Goal: Use online tool/utility: Utilize a website feature to perform a specific function

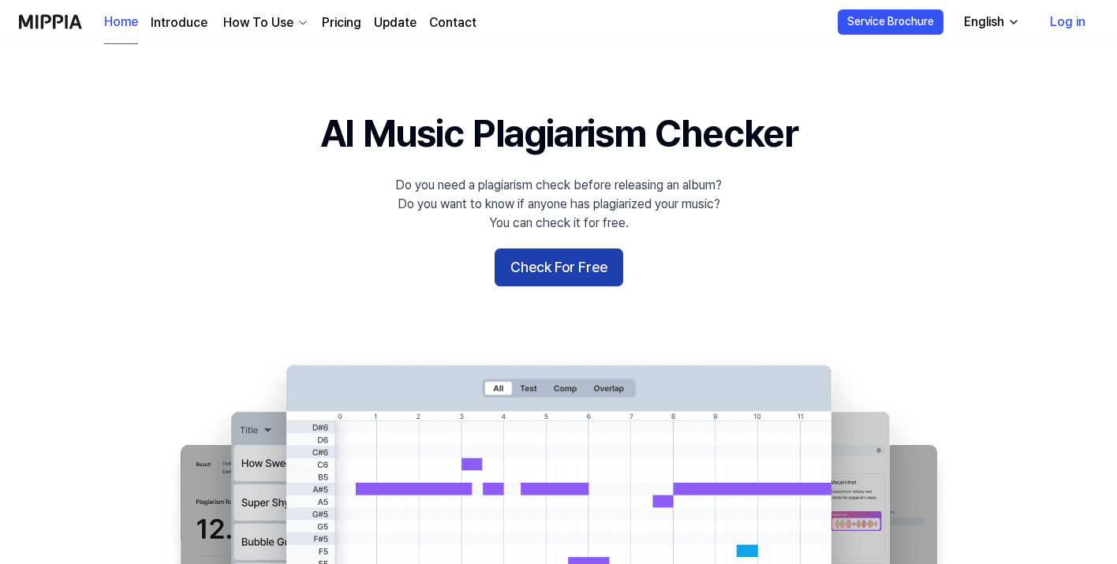
click at [544, 269] on button "Check For Free" at bounding box center [559, 268] width 129 height 38
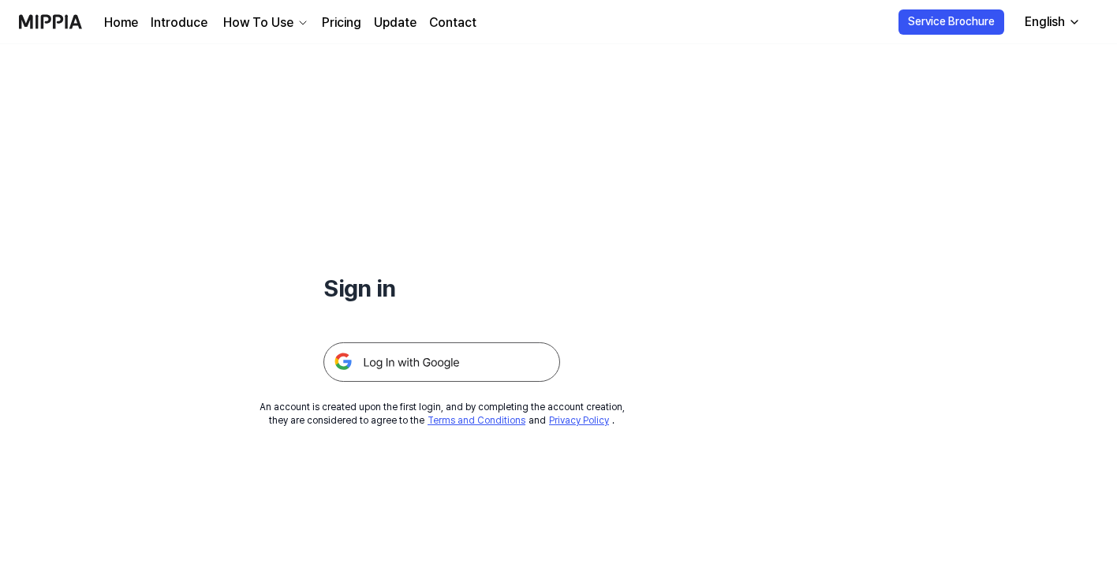
click at [452, 362] on img at bounding box center [441, 361] width 237 height 39
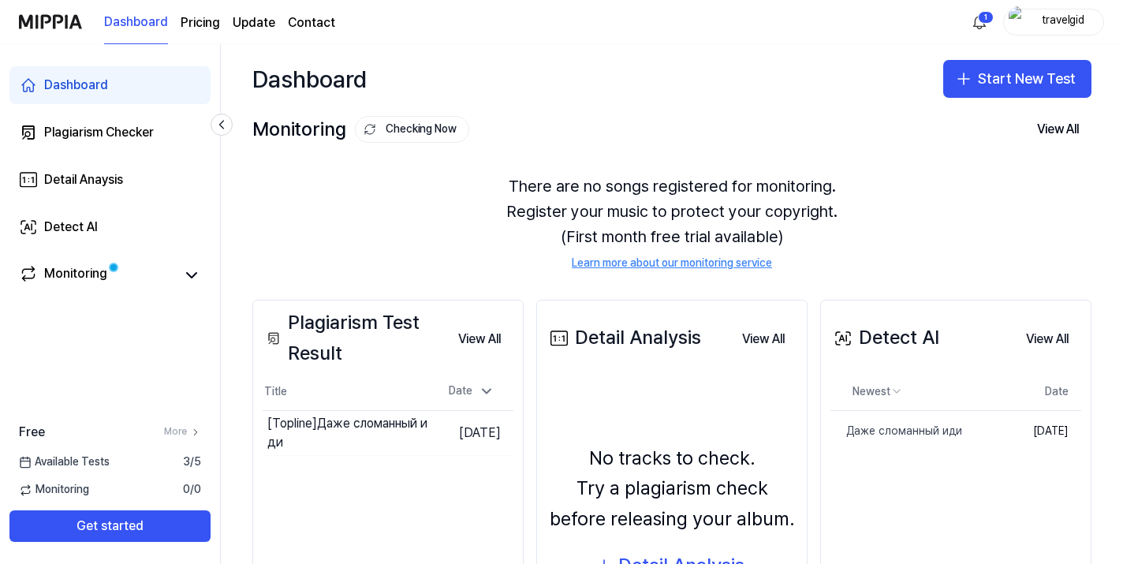
click at [464, 203] on div "There are no songs registered for monitoring. Register your music to protect yo…" at bounding box center [671, 223] width 839 height 136
click at [101, 121] on link "Plagiarism Checker" at bounding box center [109, 133] width 201 height 38
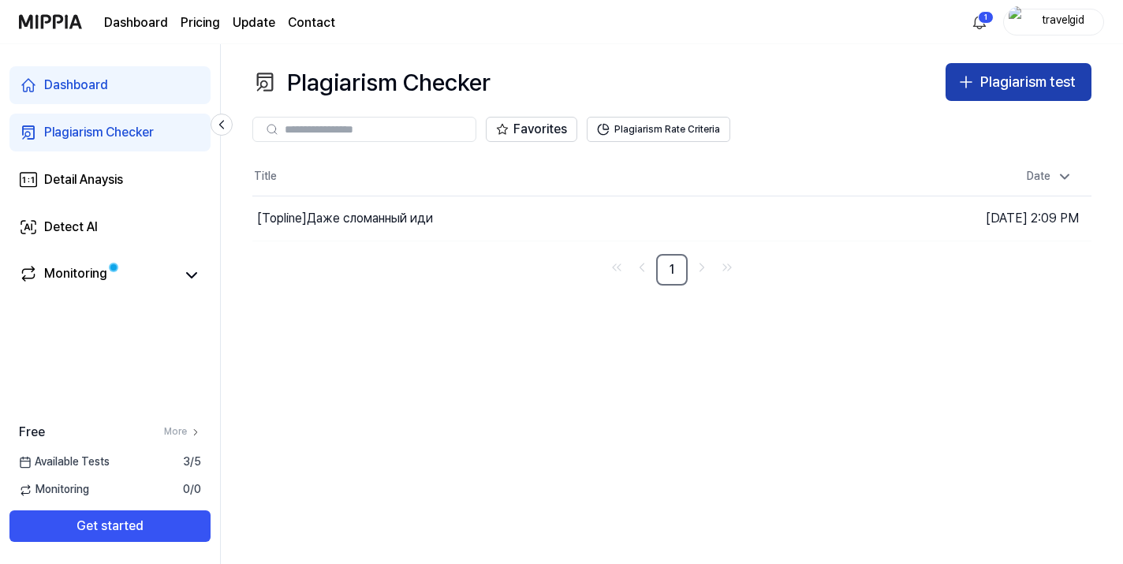
click at [1018, 89] on div "Plagiarism test" at bounding box center [1028, 82] width 95 height 23
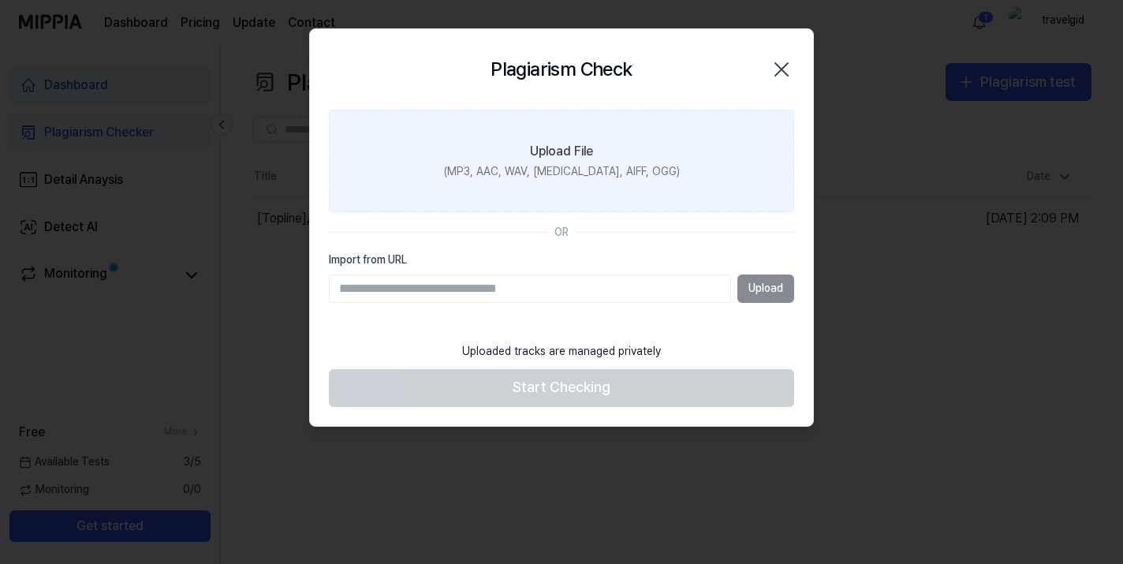
click at [583, 144] on div "Upload File" at bounding box center [561, 151] width 63 height 19
click at [0, 0] on input "Upload File (MP3, AAC, WAV, [MEDICAL_DATA], AIFF, OGG)" at bounding box center [0, 0] width 0 height 0
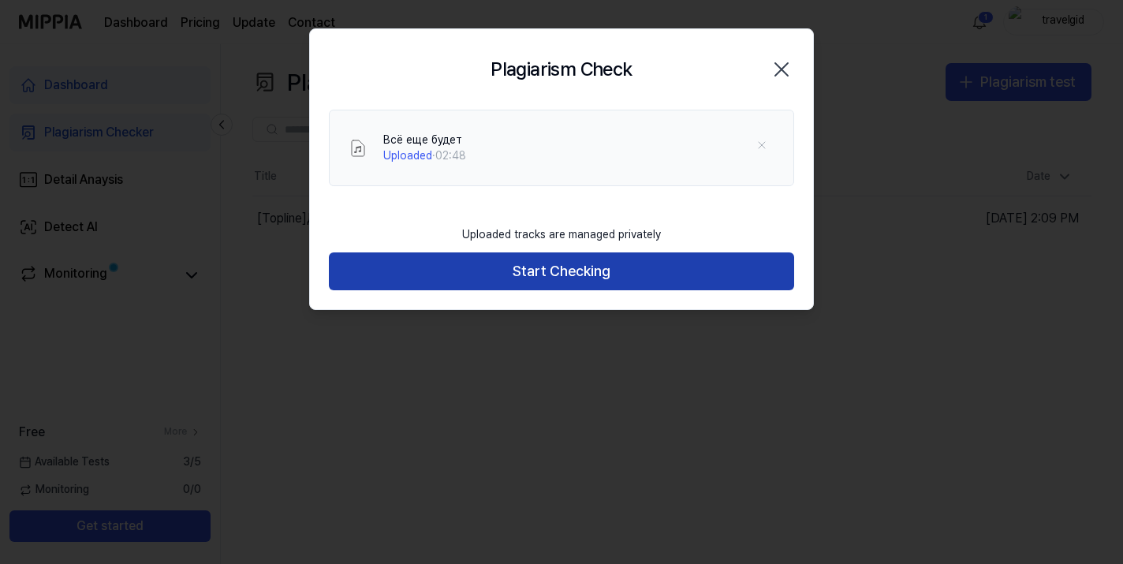
click at [506, 275] on button "Start Checking" at bounding box center [561, 271] width 465 height 38
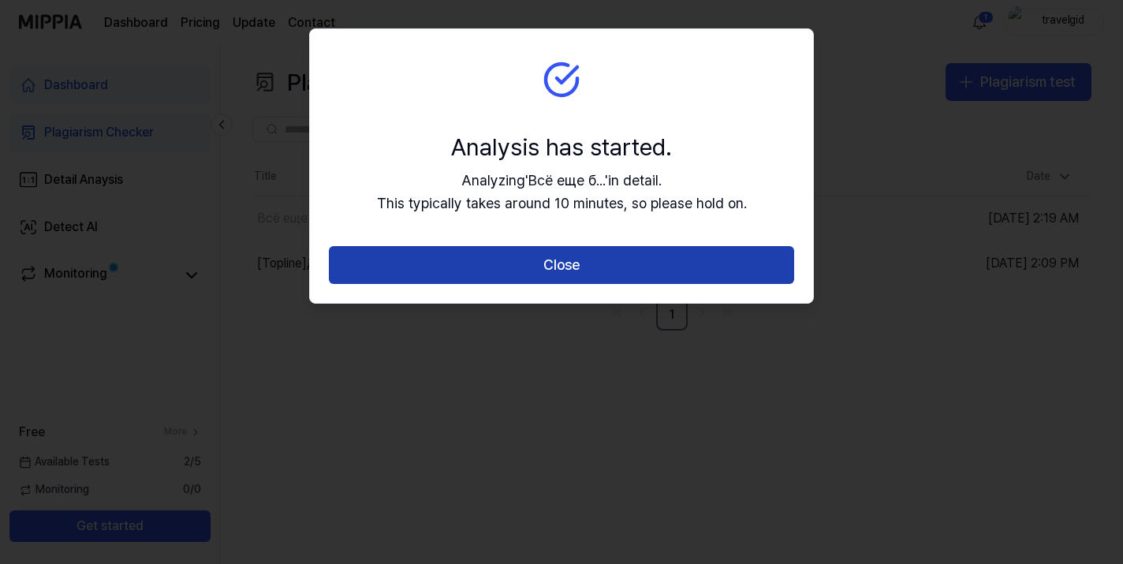
click at [513, 263] on button "Close" at bounding box center [561, 265] width 465 height 38
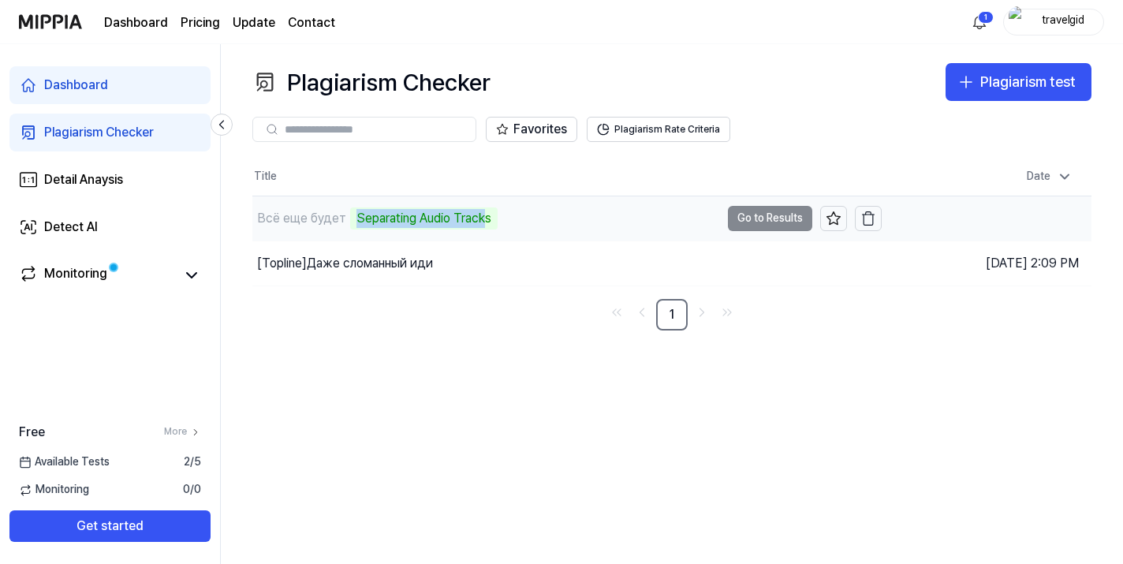
drag, startPoint x: 353, startPoint y: 217, endPoint x: 488, endPoint y: 215, distance: 134.9
click at [488, 215] on div "Separating Audio Tracks" at bounding box center [424, 218] width 148 height 22
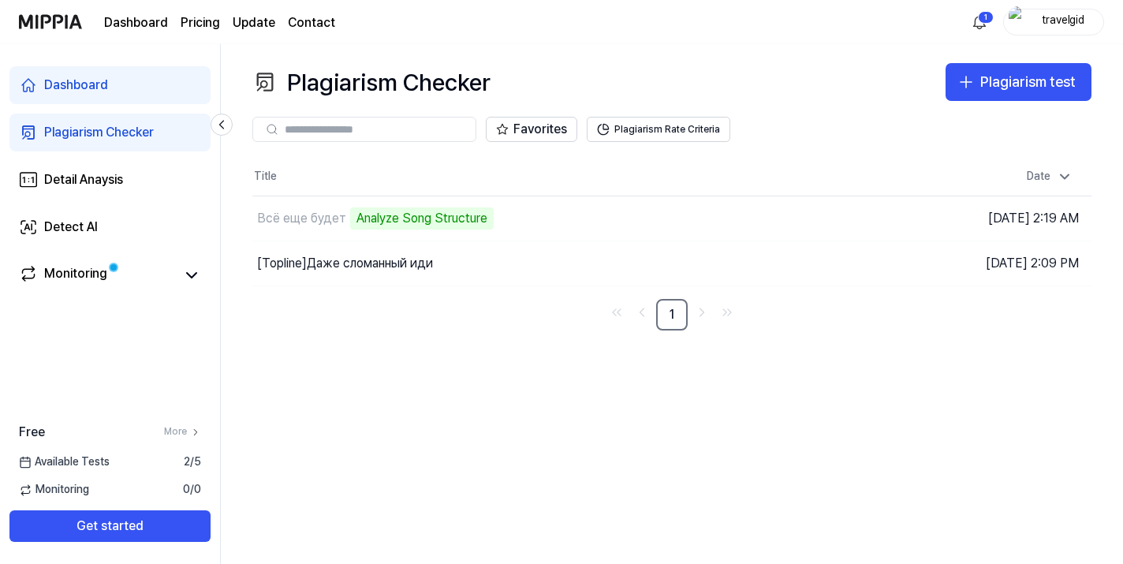
click at [428, 358] on div "Plagiarism Checker Plagiarism test Plagiarism Checker Detail Analysis Detect AI…" at bounding box center [672, 304] width 903 height 520
click at [747, 218] on td "Всё еще будет Analyze Song Structure Go to Results" at bounding box center [567, 218] width 630 height 44
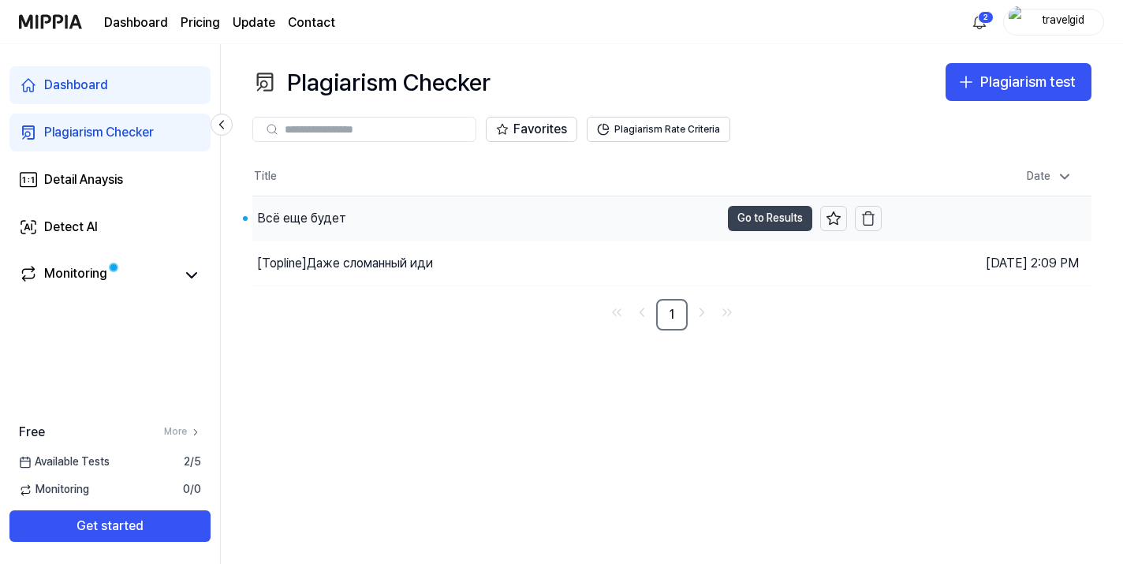
click at [766, 215] on button "Go to Results" at bounding box center [770, 218] width 84 height 25
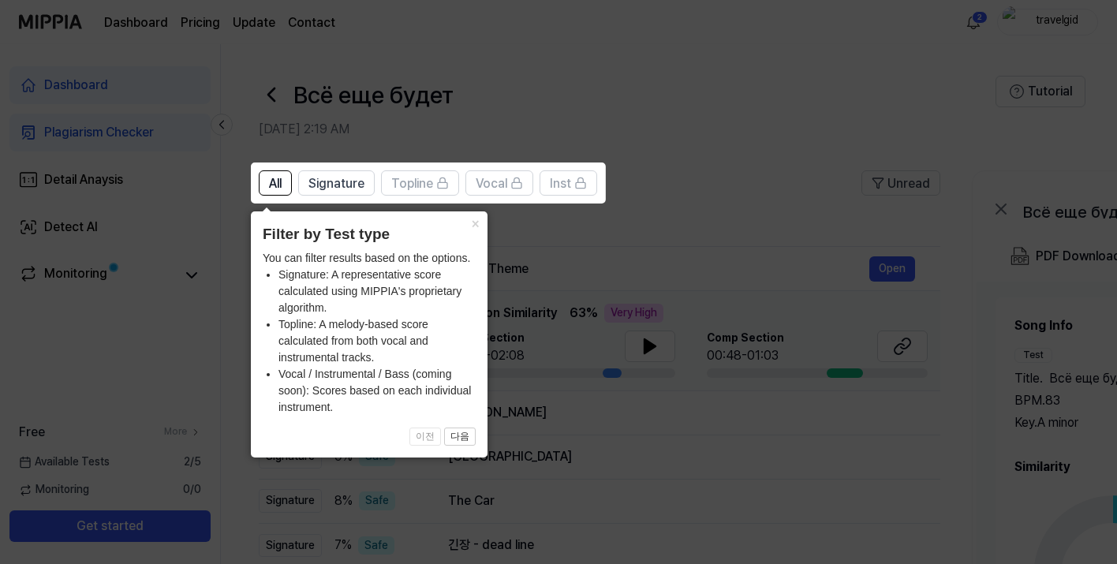
click at [635, 233] on icon at bounding box center [561, 282] width 1123 height 564
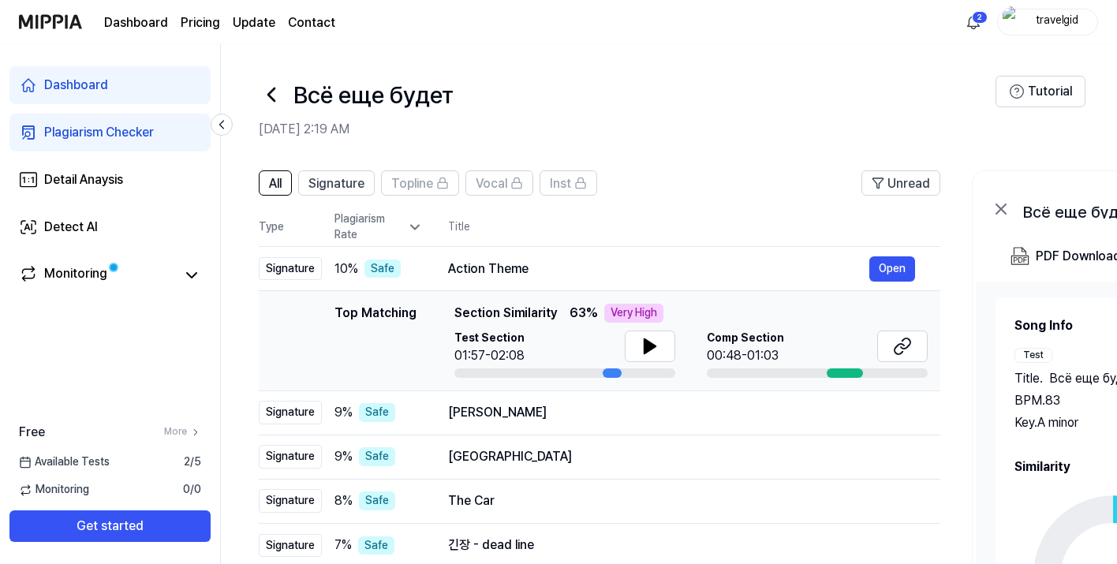
click at [496, 310] on span "Section Similarity" at bounding box center [505, 313] width 103 height 19
drag, startPoint x: 476, startPoint y: 314, endPoint x: 547, endPoint y: 314, distance: 71.0
click at [547, 314] on div "Top Matching Top Matching Section Similarity 63 % Very High Test Section 01:57-…" at bounding box center [599, 341] width 656 height 74
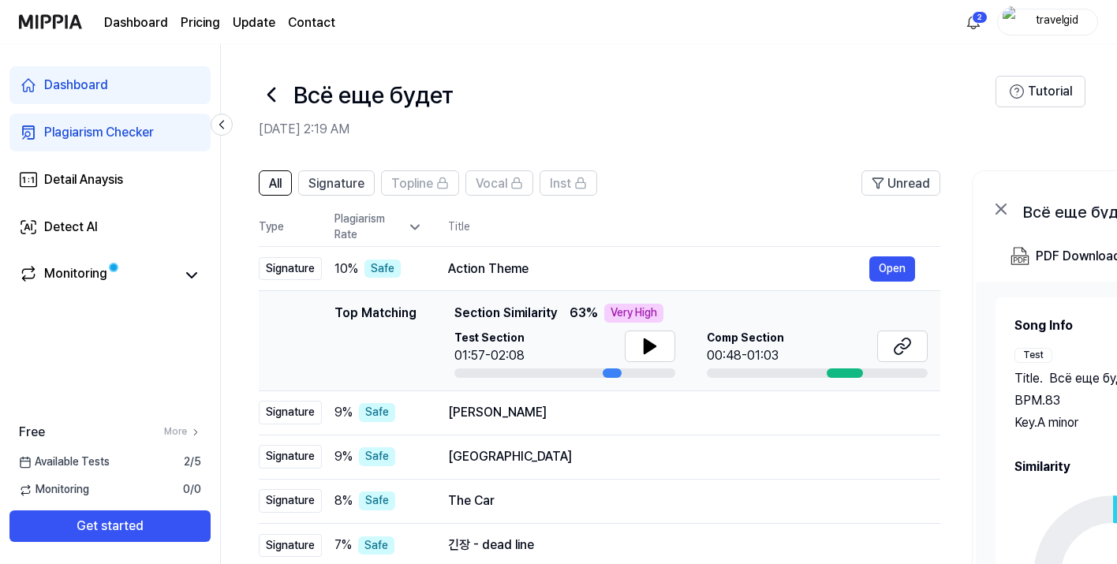
drag, startPoint x: 454, startPoint y: 311, endPoint x: 549, endPoint y: 312, distance: 94.7
click at [549, 312] on span "Section Similarity" at bounding box center [505, 313] width 103 height 19
click at [648, 339] on icon at bounding box center [650, 346] width 19 height 19
click at [740, 334] on span "Comp Section" at bounding box center [745, 339] width 77 height 16
drag, startPoint x: 330, startPoint y: 312, endPoint x: 424, endPoint y: 313, distance: 94.7
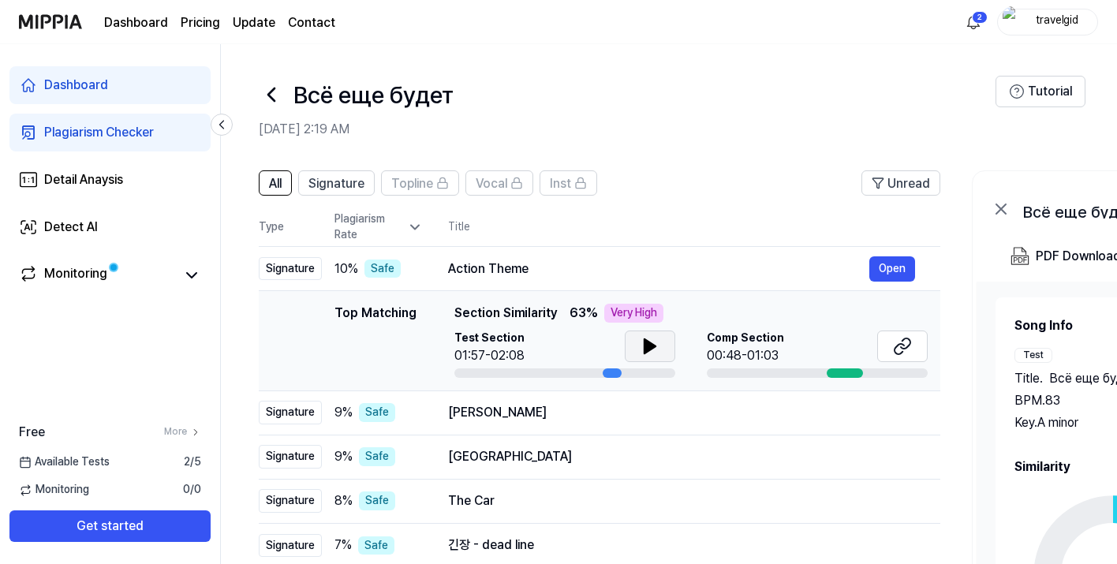
click at [424, 313] on div "Top Matching Top Matching Section Similarity 63 % Very High Test Section 01:57-…" at bounding box center [599, 341] width 656 height 74
click at [382, 313] on div "Top Matching" at bounding box center [375, 341] width 82 height 74
click at [328, 317] on div "Top Matching Top Matching Section Similarity 63 % Very High Test Section 01:57-…" at bounding box center [599, 341] width 656 height 74
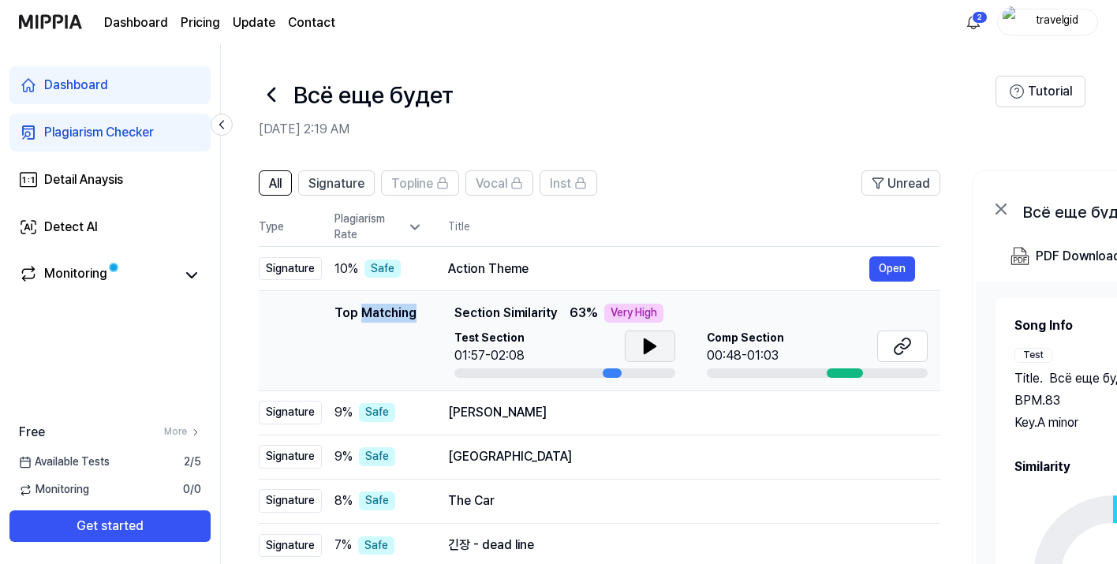
click at [491, 314] on span "Section Similarity" at bounding box center [505, 313] width 103 height 19
drag, startPoint x: 453, startPoint y: 312, endPoint x: 560, endPoint y: 313, distance: 107.3
click at [560, 313] on div "Top Matching Section Similarity 63 % Very High" at bounding box center [690, 313] width 473 height 19
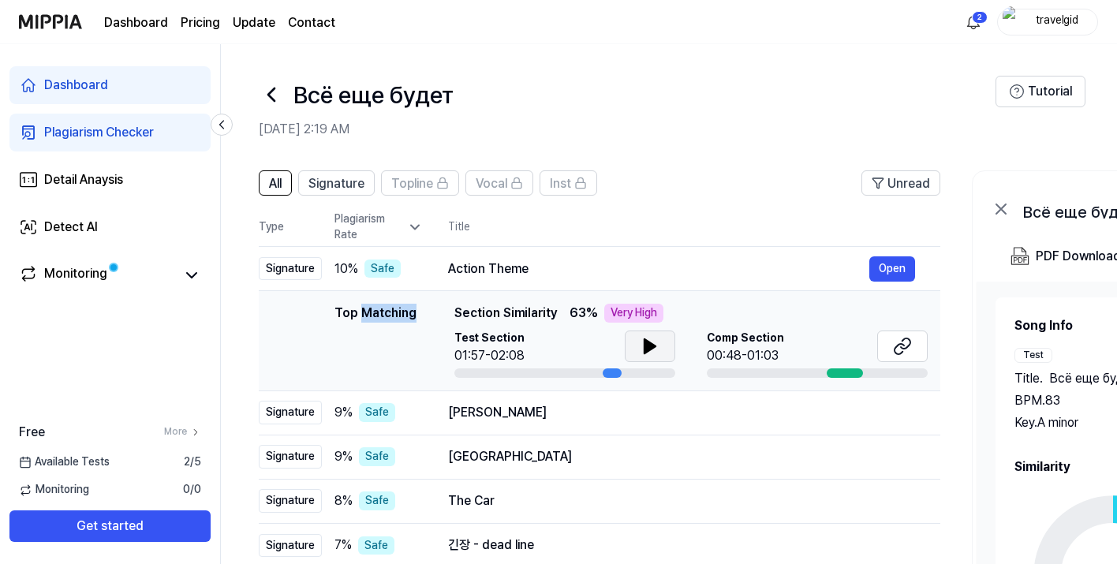
drag, startPoint x: 557, startPoint y: 313, endPoint x: 576, endPoint y: 310, distance: 19.2
click at [576, 310] on div "Top Matching Section Similarity 63 % Very High" at bounding box center [690, 313] width 473 height 19
click at [622, 307] on div "Very High" at bounding box center [633, 313] width 59 height 19
click at [646, 338] on icon at bounding box center [650, 346] width 19 height 19
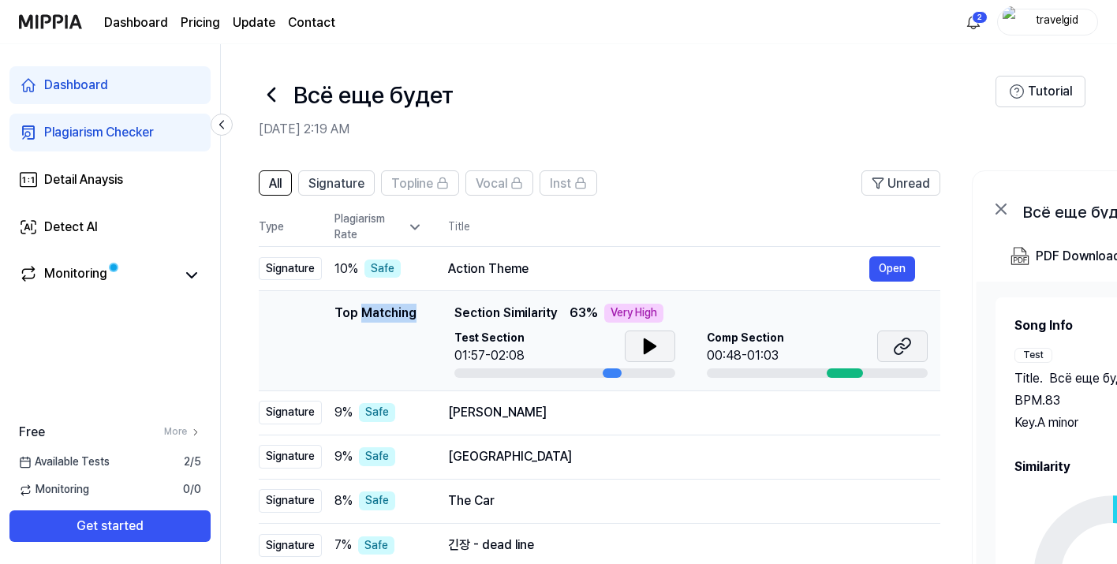
click at [903, 345] on icon at bounding box center [899, 349] width 9 height 10
click at [641, 349] on icon at bounding box center [650, 346] width 19 height 19
click at [645, 346] on icon at bounding box center [646, 346] width 3 height 13
click at [912, 348] on button at bounding box center [902, 347] width 50 height 32
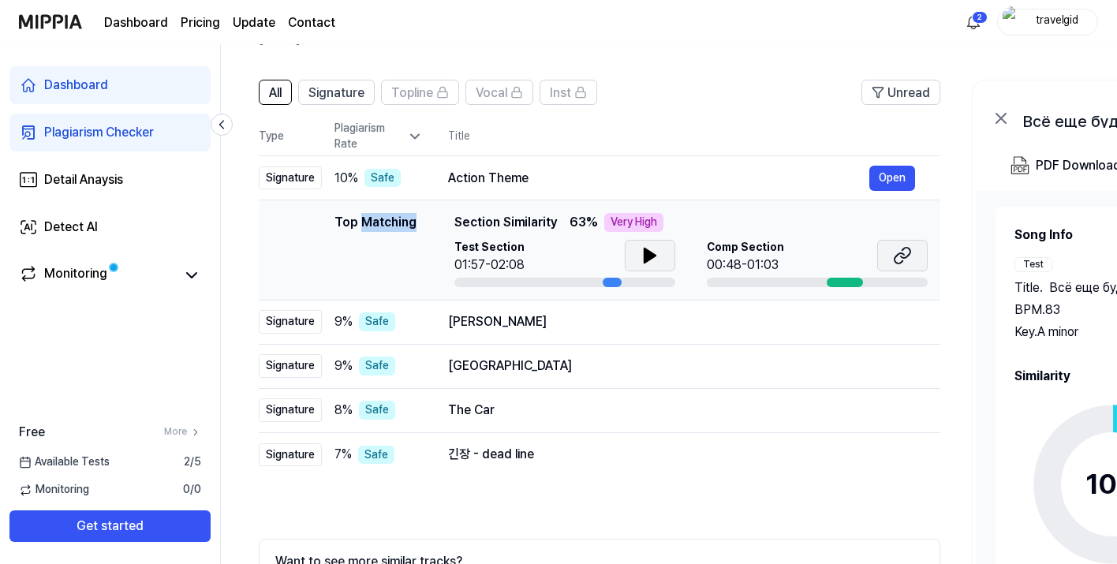
scroll to position [73, 0]
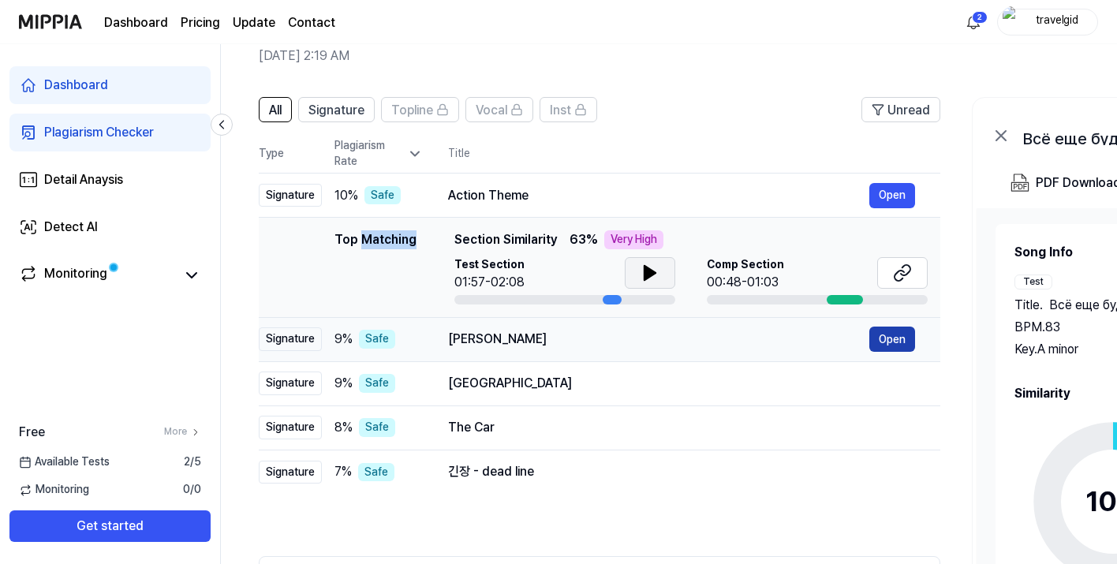
click at [888, 342] on button "Open" at bounding box center [892, 339] width 46 height 25
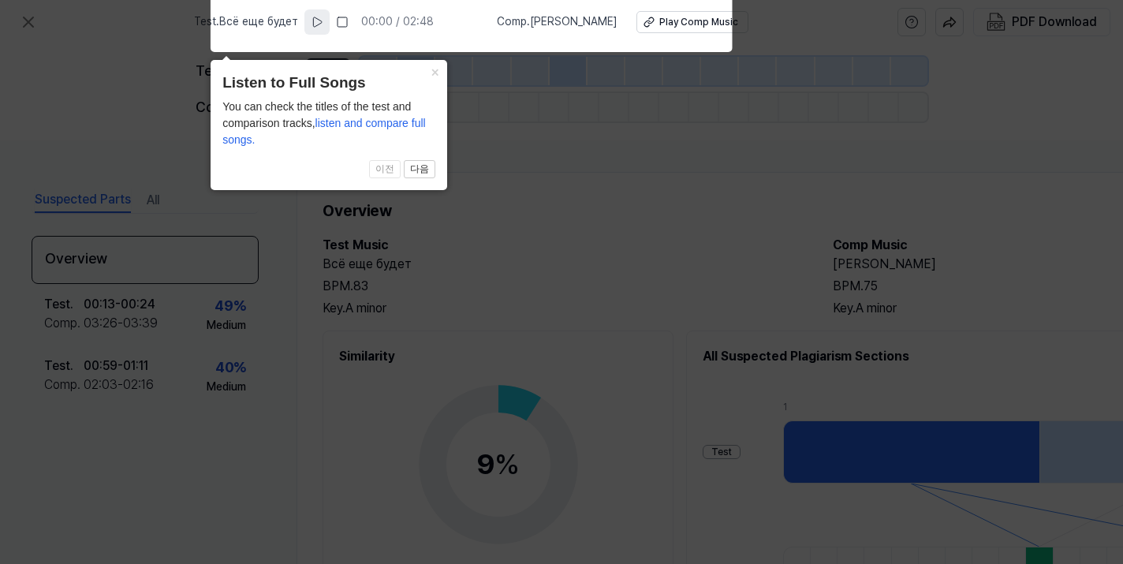
click at [323, 20] on icon at bounding box center [317, 22] width 13 height 13
click at [316, 20] on rect at bounding box center [315, 21] width 2 height 9
click at [574, 274] on icon at bounding box center [561, 278] width 1123 height 572
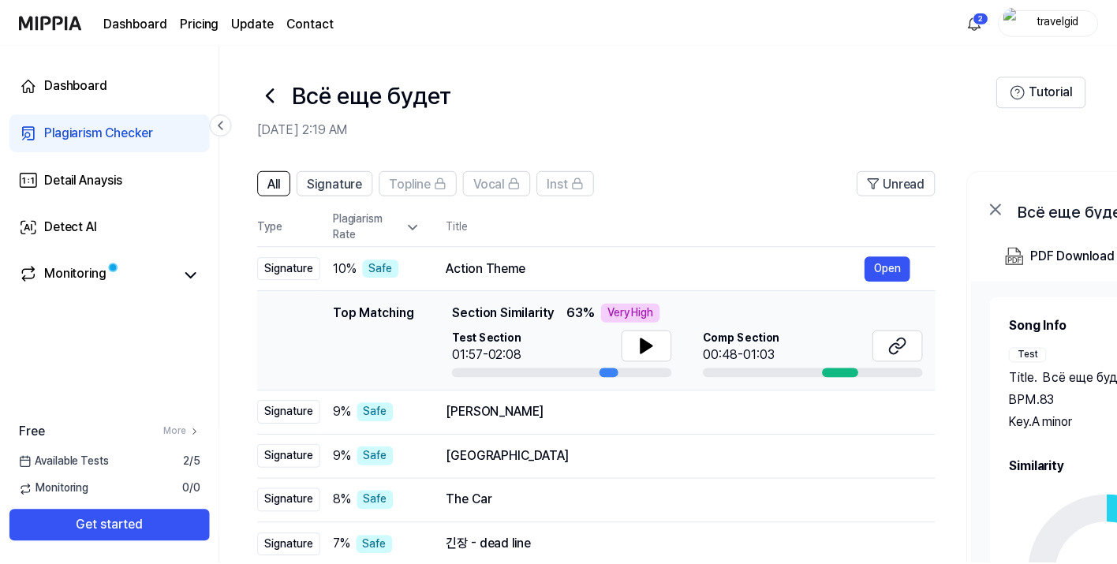
scroll to position [73, 0]
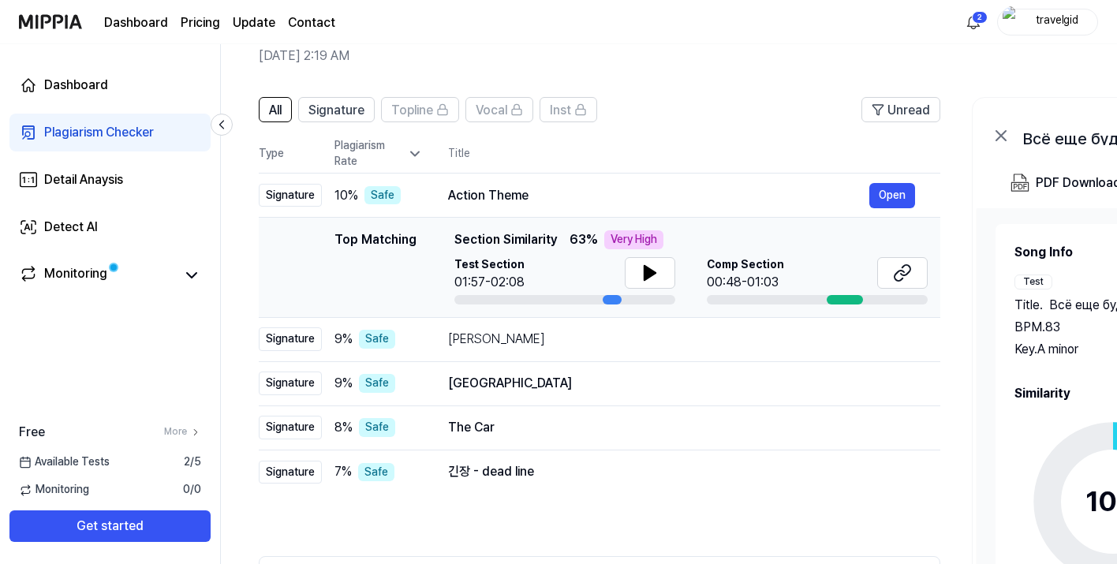
click at [716, 256] on div "Top Matching Section Similarity 63 % Very High Test Section 01:57-02:08 Comp Se…" at bounding box center [690, 267] width 473 height 74
click at [525, 238] on span "Section Similarity" at bounding box center [505, 239] width 103 height 19
drag, startPoint x: 452, startPoint y: 238, endPoint x: 528, endPoint y: 241, distance: 75.8
click at [528, 241] on span "Section Similarity" at bounding box center [505, 239] width 103 height 19
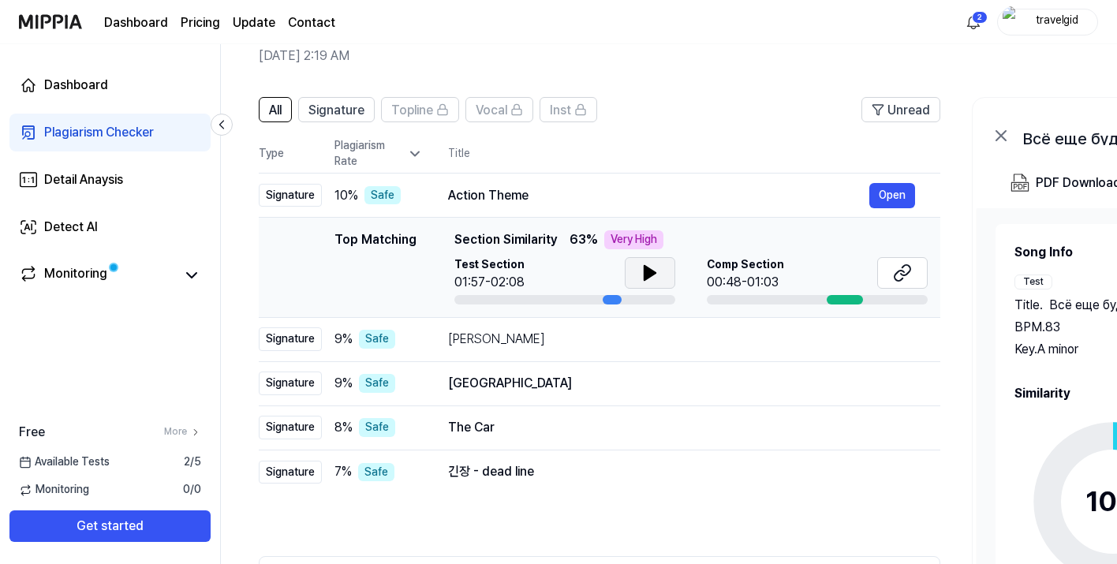
click at [638, 285] on button at bounding box center [650, 273] width 50 height 32
click at [887, 193] on button "Open" at bounding box center [892, 195] width 46 height 25
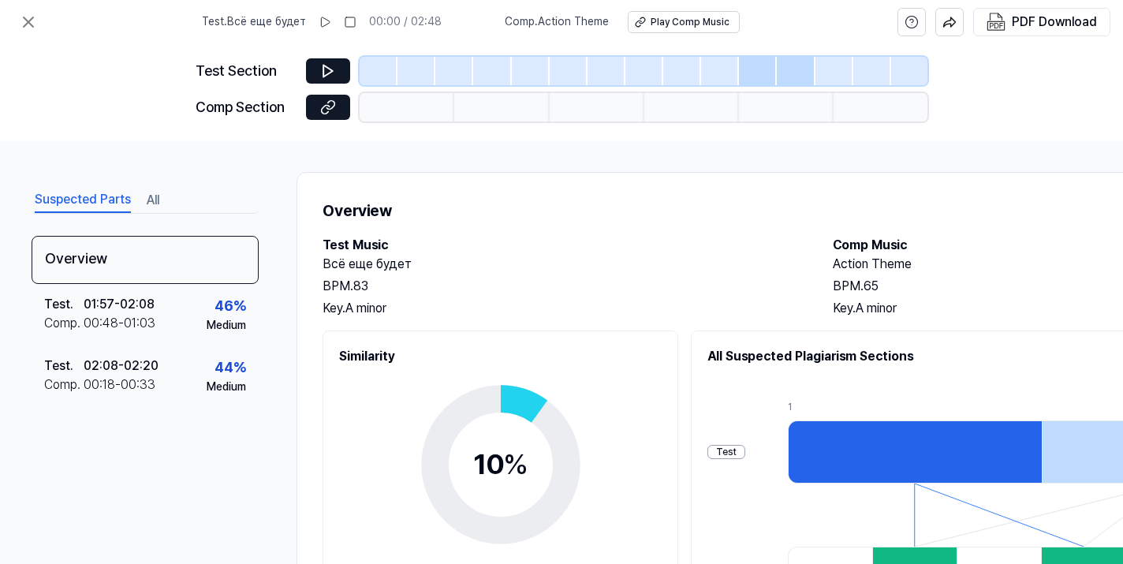
click at [610, 195] on div "Overview Test Music Всё еще будет BPM. 83 Key. A minor Comp Music Action Theme …" at bounding box center [817, 488] width 1041 height 633
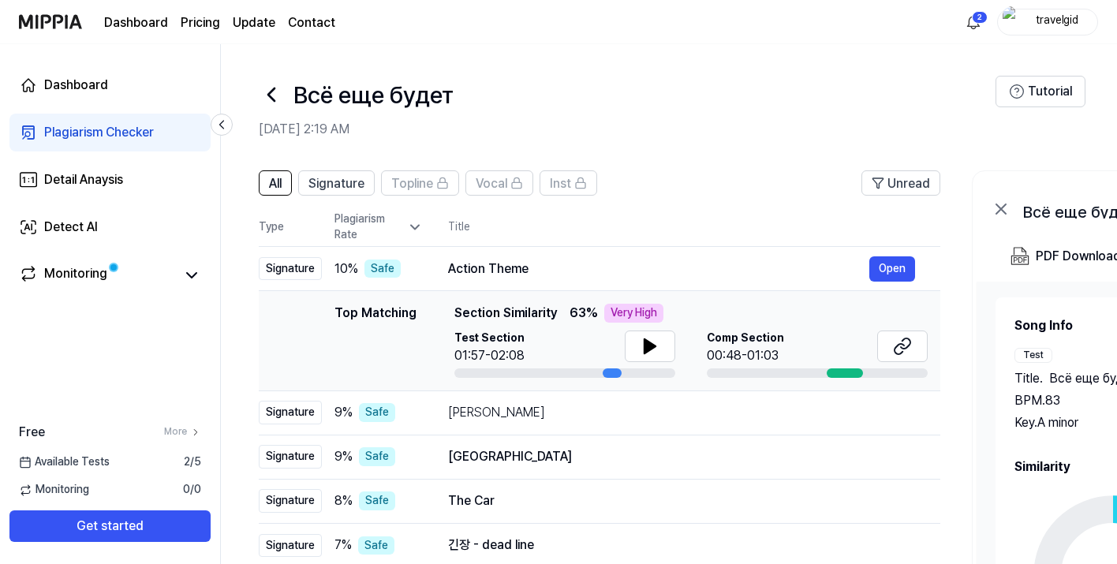
click at [267, 90] on icon at bounding box center [271, 94] width 25 height 25
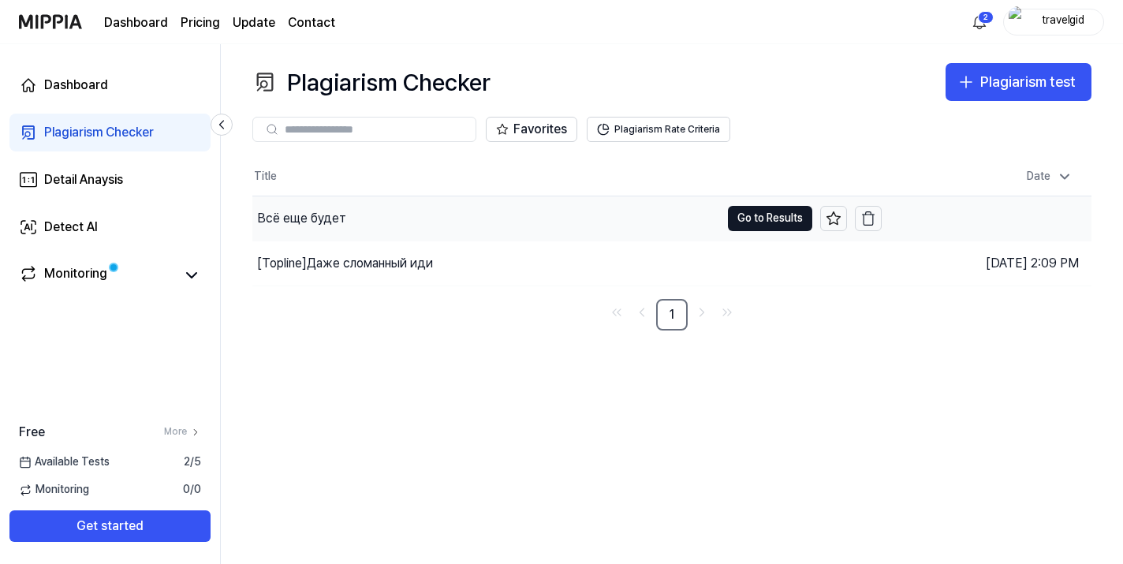
click at [463, 219] on div "Всё еще будет" at bounding box center [486, 218] width 468 height 44
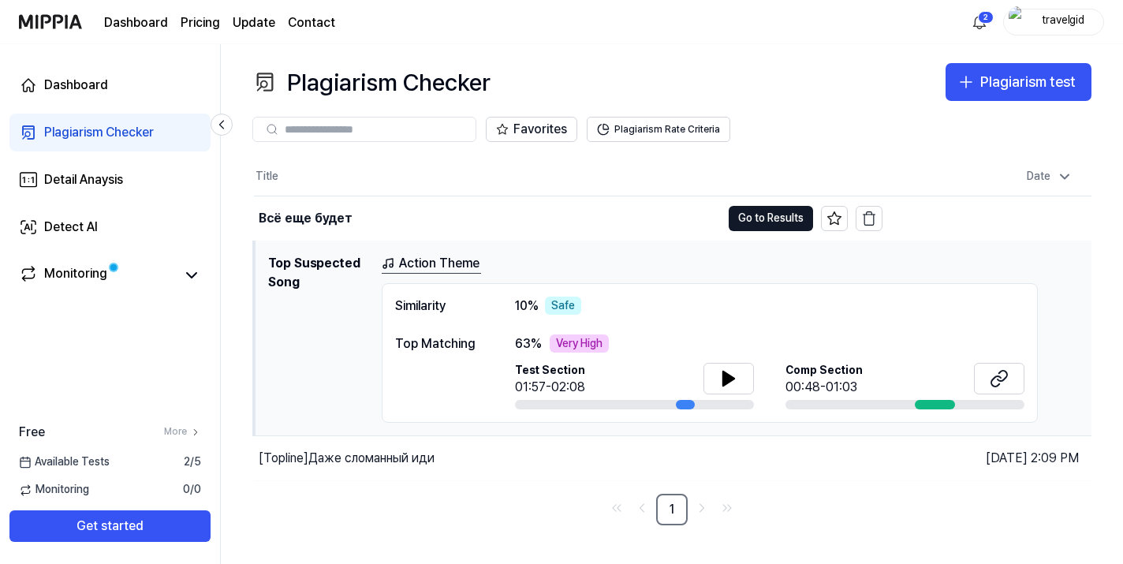
click at [404, 264] on link "Action Theme" at bounding box center [431, 264] width 99 height 20
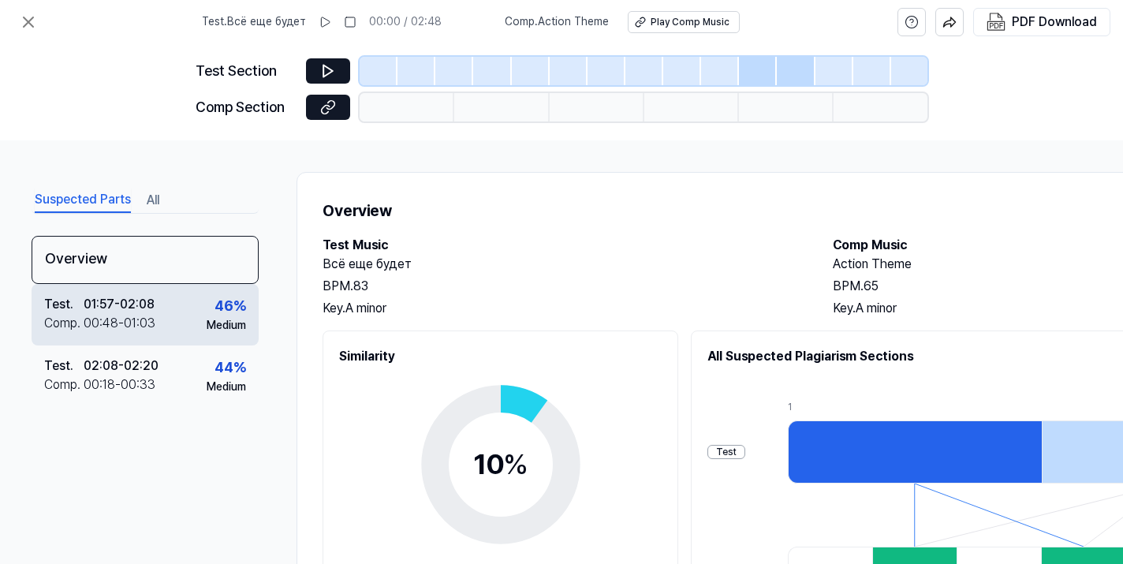
click at [82, 312] on div "Test ." at bounding box center [63, 304] width 39 height 19
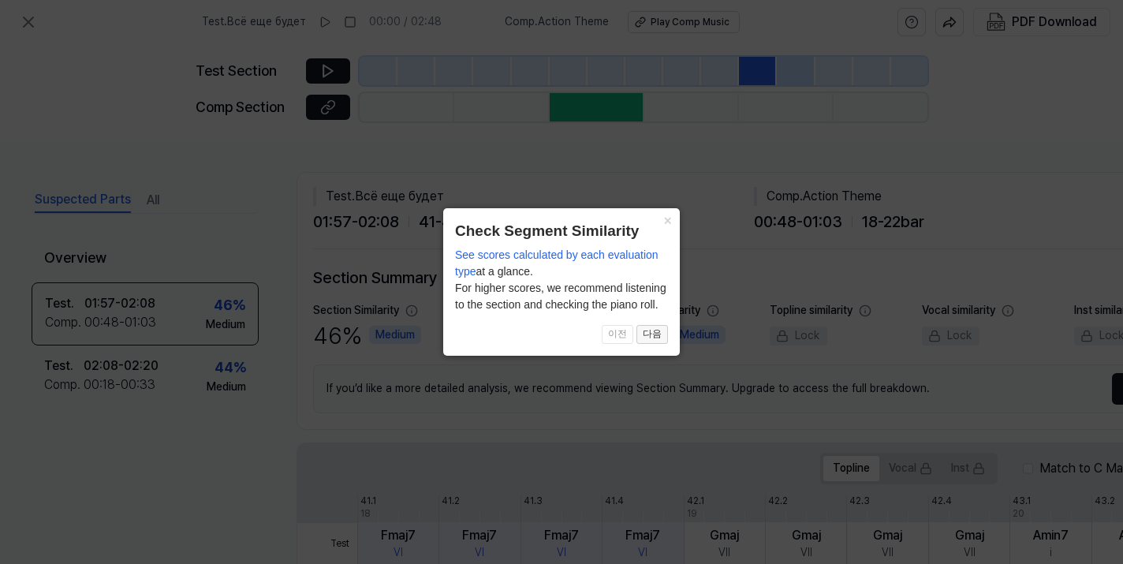
click at [655, 330] on button "다음" at bounding box center [653, 334] width 32 height 19
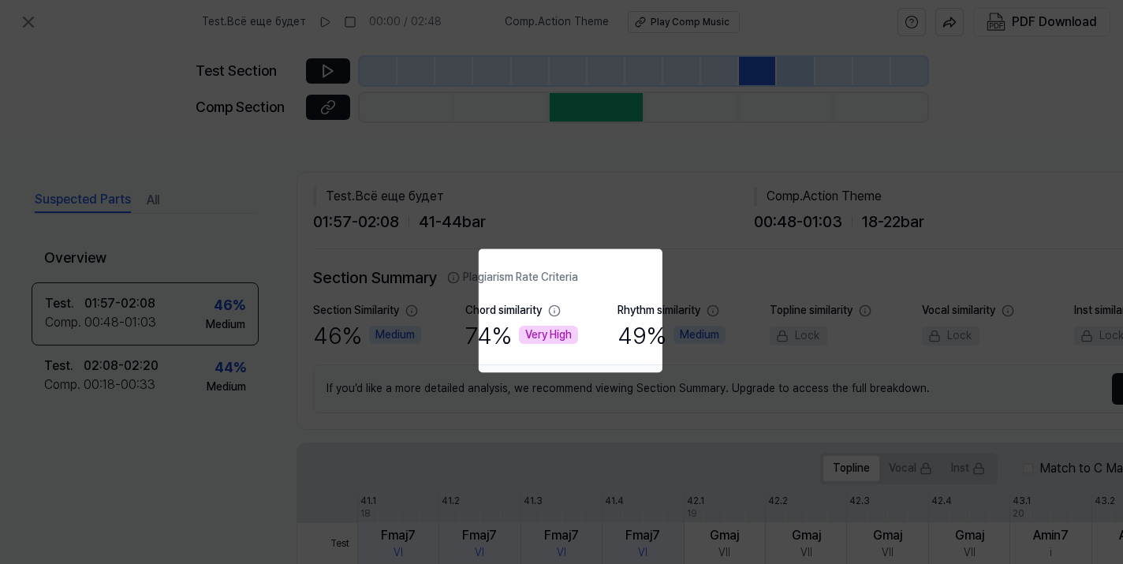
scroll to position [302, 158]
